Goal: Task Accomplishment & Management: Use online tool/utility

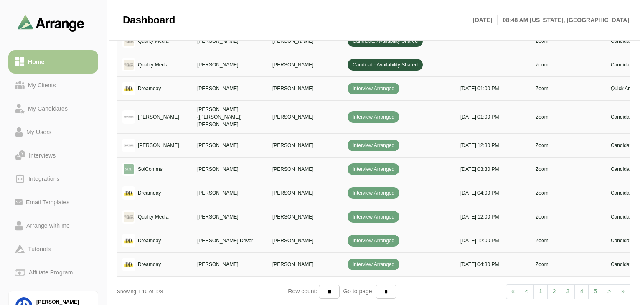
scroll to position [342, 0]
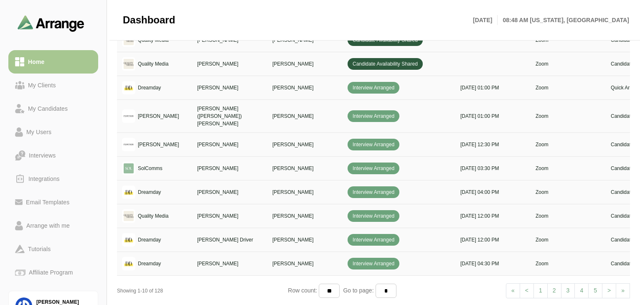
click at [607, 284] on link "> Next" at bounding box center [609, 290] width 14 height 15
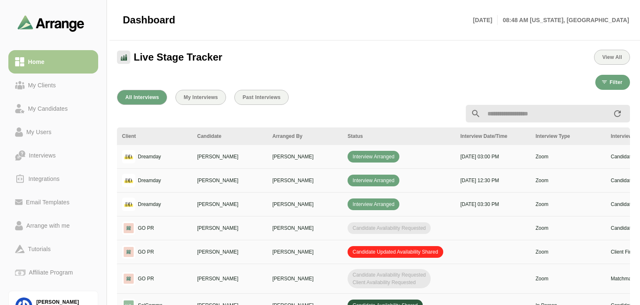
scroll to position [225, 0]
click at [269, 88] on div "All Interviews My Interviews Past Interviews Client Candidate Arranged By Statu…" at bounding box center [373, 253] width 523 height 337
click at [264, 98] on span "Past Interviews" at bounding box center [261, 98] width 38 height 6
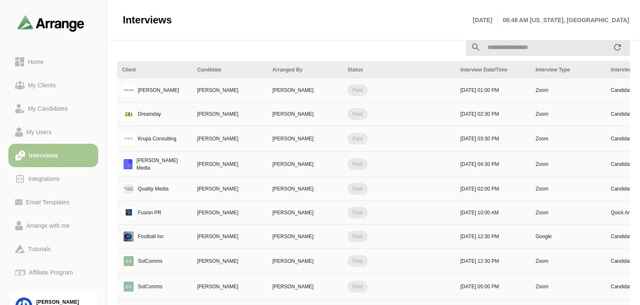
scroll to position [100, 0]
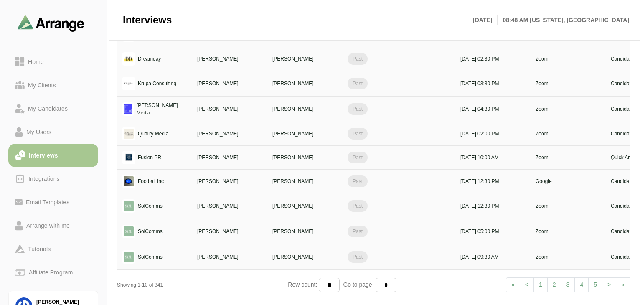
click at [542, 281] on li "1" at bounding box center [541, 284] width 14 height 15
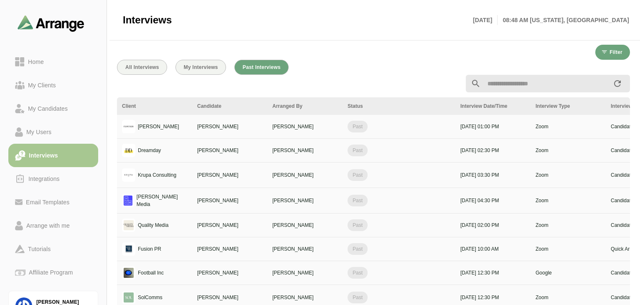
scroll to position [4, 0]
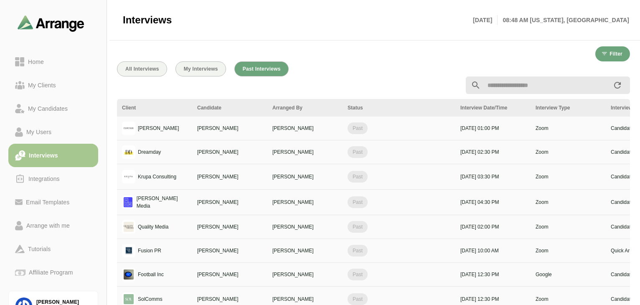
click at [143, 71] on div at bounding box center [373, 85] width 523 height 28
click at [145, 68] on span "All Interviews" at bounding box center [142, 69] width 34 height 6
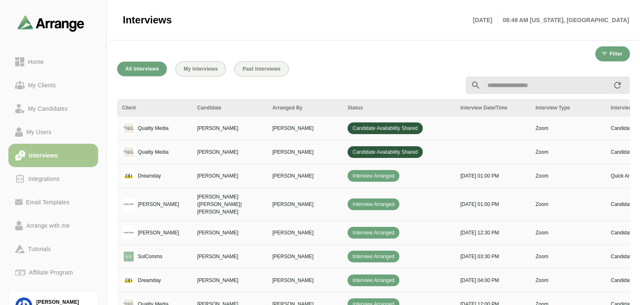
scroll to position [0, 303]
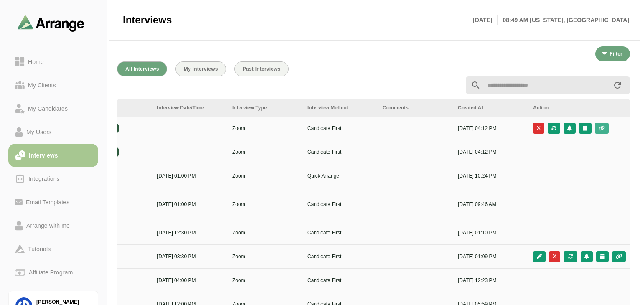
click at [605, 130] on button "button" at bounding box center [602, 128] width 14 height 11
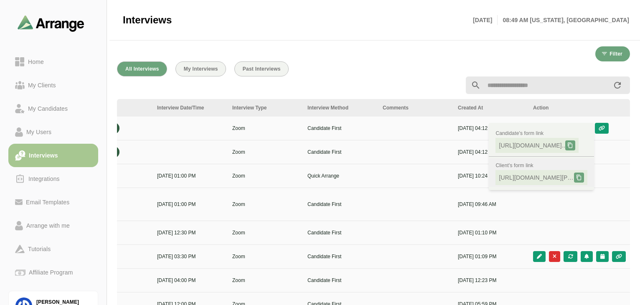
click at [540, 179] on span "[URL][DOMAIN_NAME][PERSON_NAME].." at bounding box center [536, 177] width 75 height 8
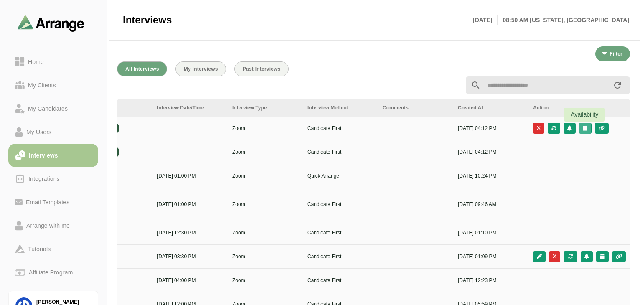
click at [583, 128] on icon "button" at bounding box center [584, 128] width 5 height 5
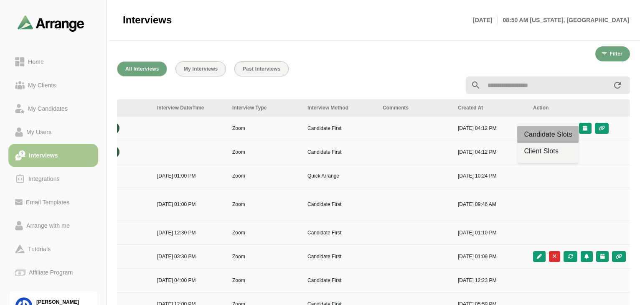
click at [556, 134] on div "Candidate Slots" at bounding box center [548, 134] width 48 height 10
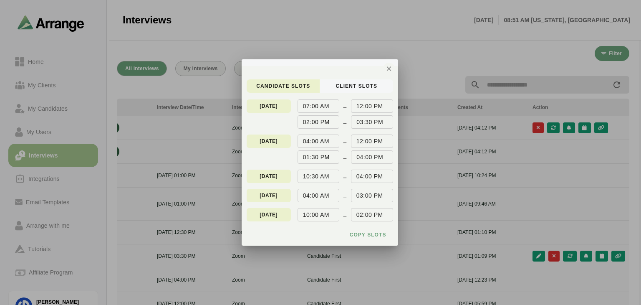
click at [428, 47] on div at bounding box center [320, 152] width 641 height 305
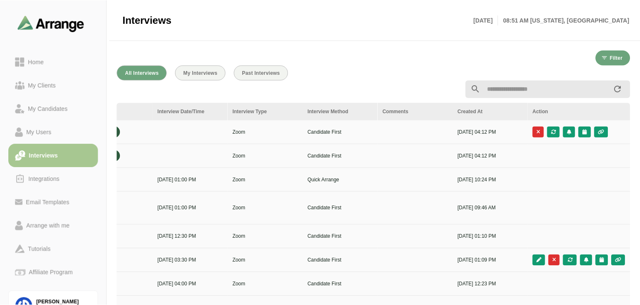
scroll to position [4, 0]
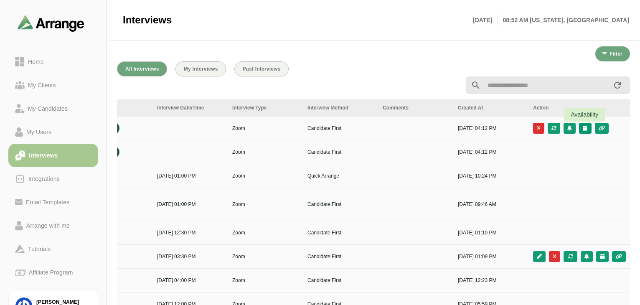
click at [582, 130] on icon "button" at bounding box center [584, 128] width 5 height 5
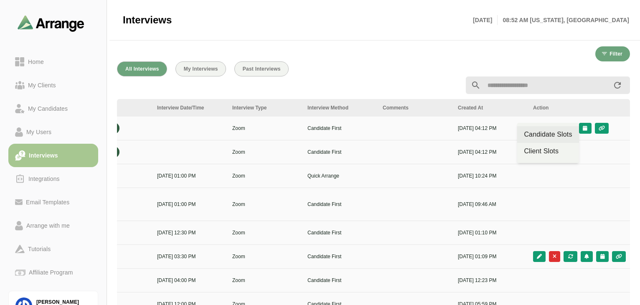
click at [549, 137] on div "Candidate Slots" at bounding box center [548, 134] width 48 height 10
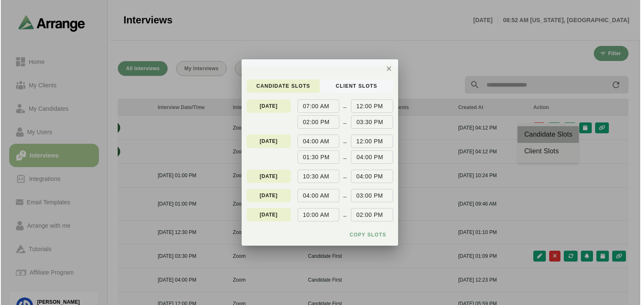
scroll to position [0, 0]
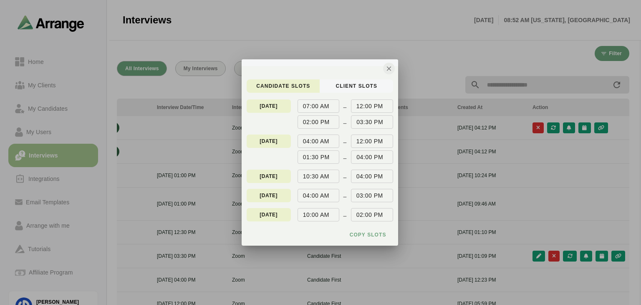
click at [390, 66] on icon "button" at bounding box center [389, 69] width 8 height 8
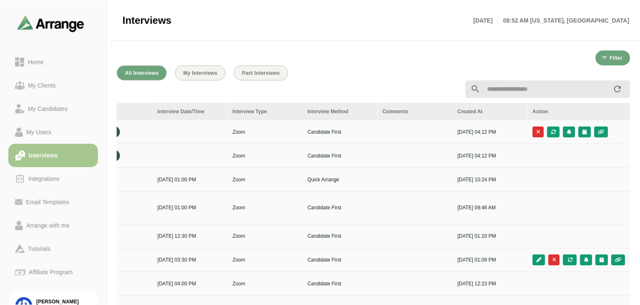
scroll to position [4, 0]
